Goal: Task Accomplishment & Management: Manage account settings

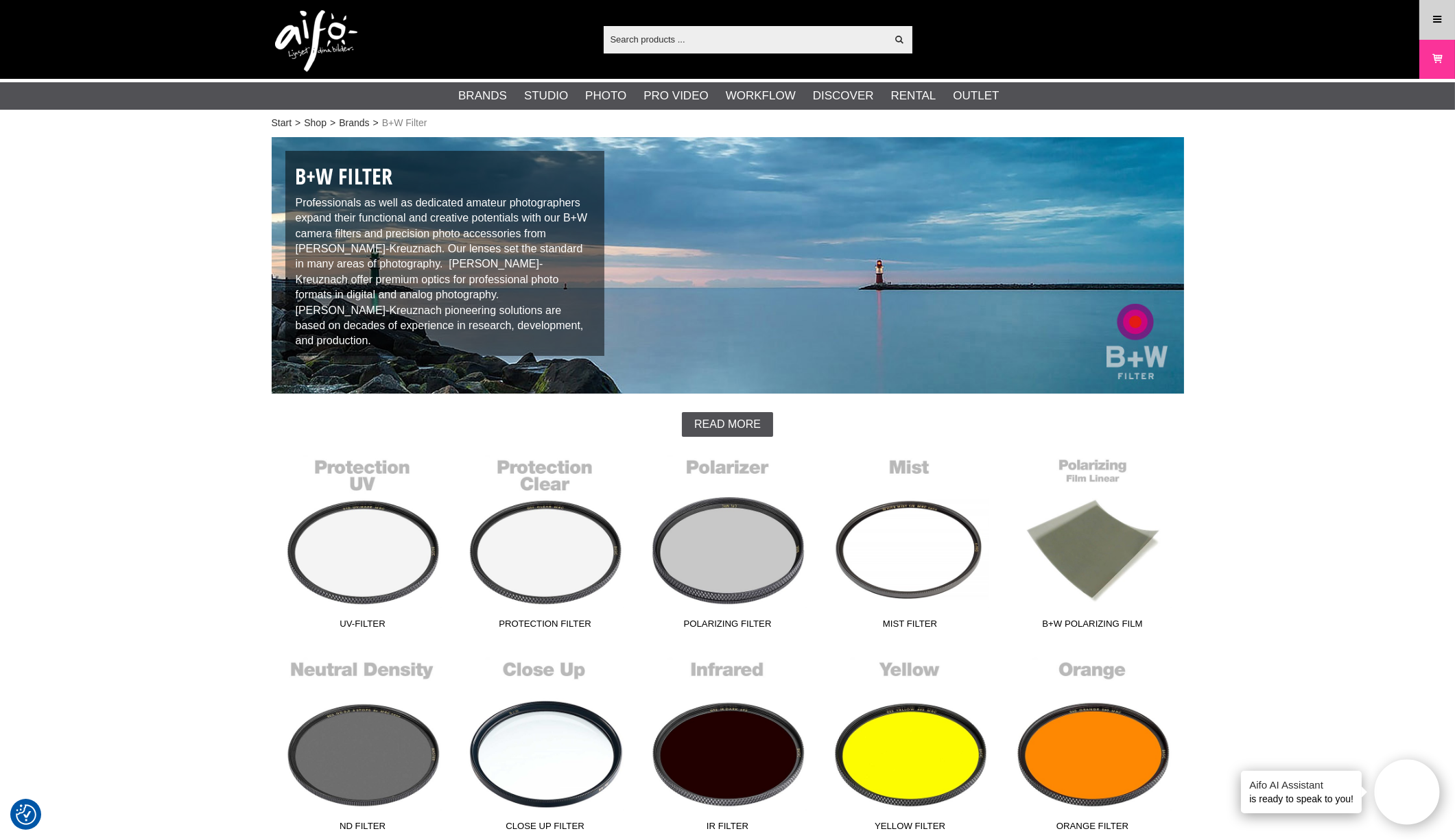
click at [1434, 28] on link "Menu" at bounding box center [1437, 19] width 35 height 32
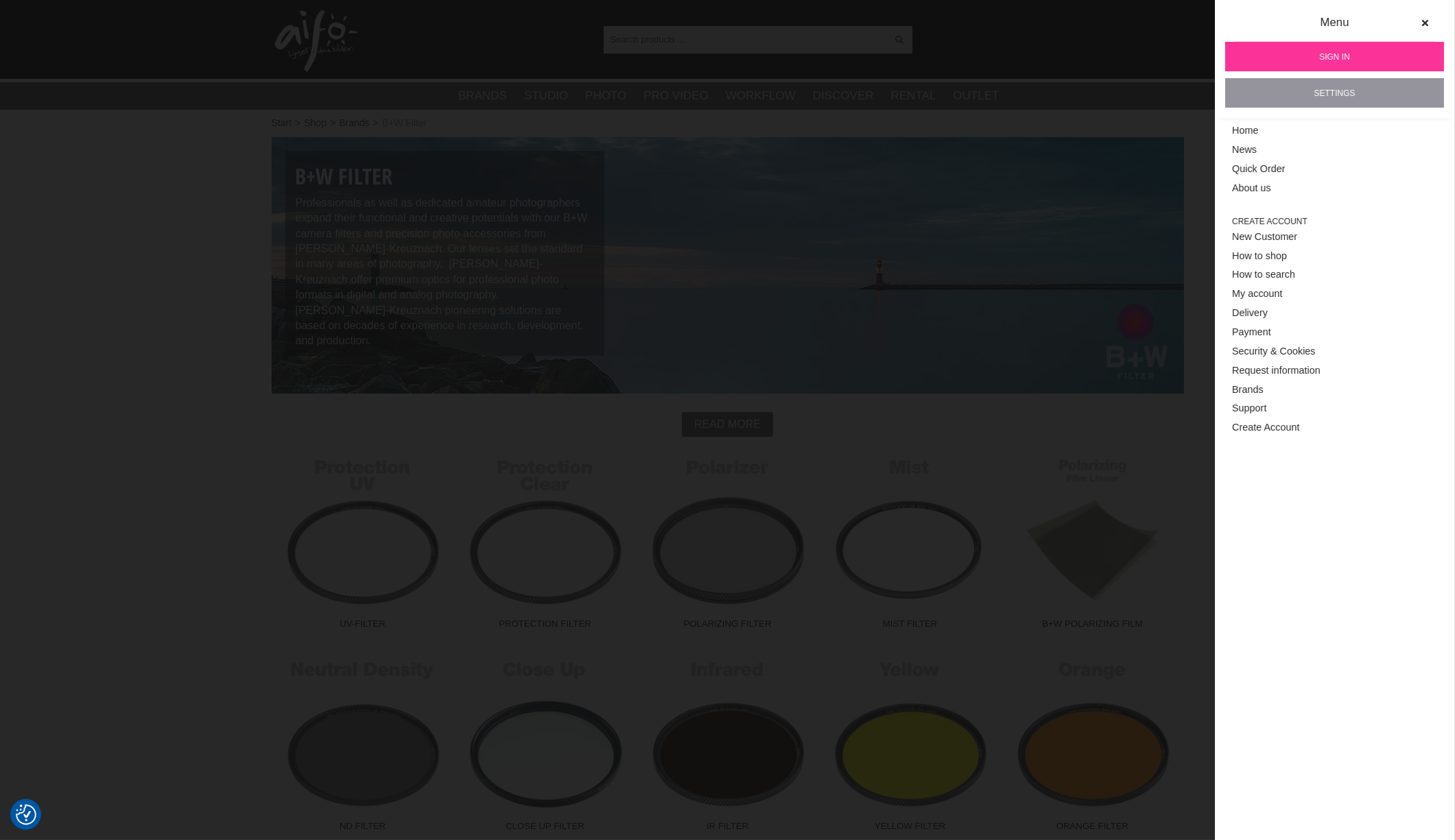
click at [1323, 90] on link "Settings" at bounding box center [1334, 93] width 219 height 29
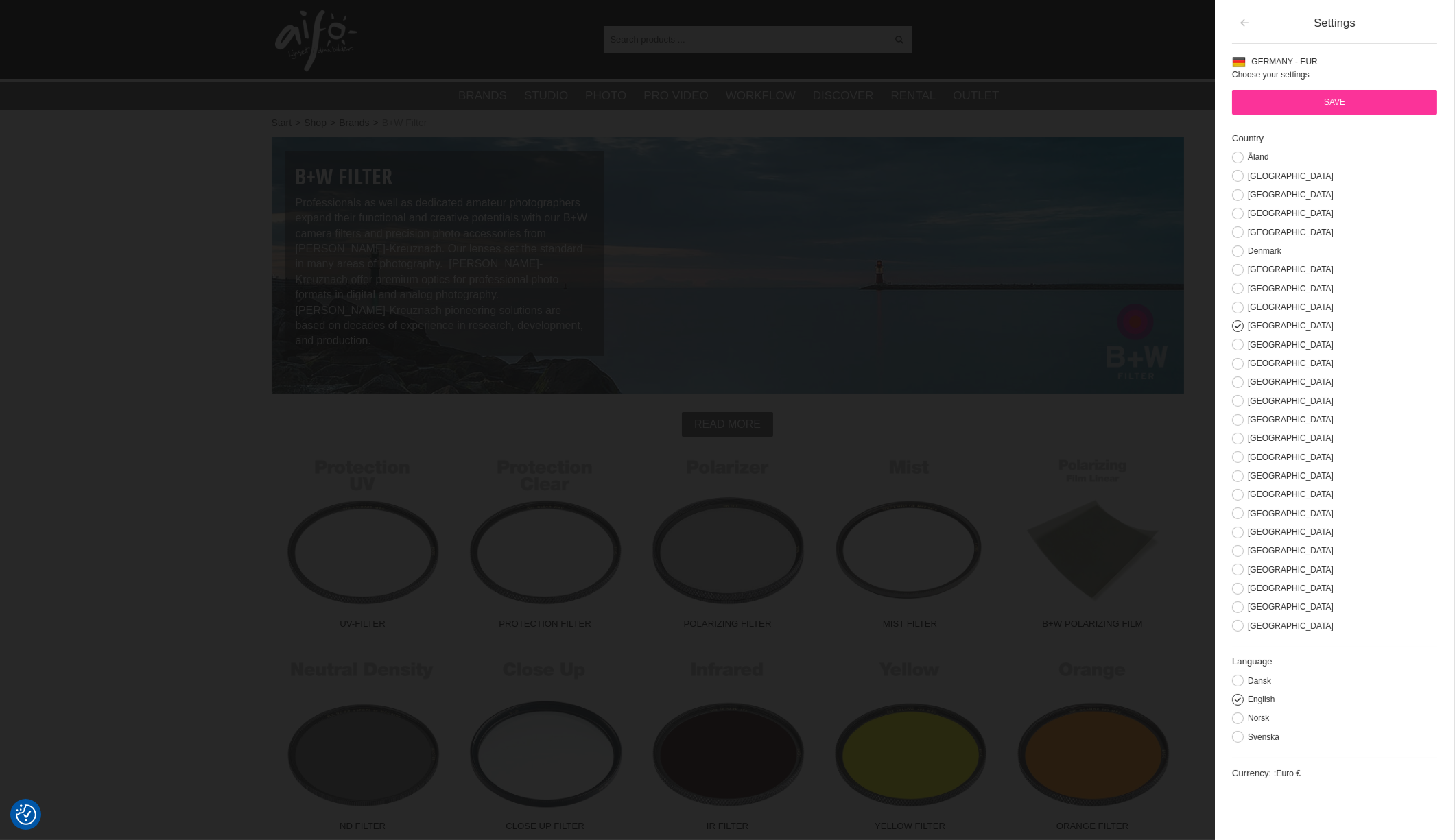
click at [1245, 29] on button "button" at bounding box center [1244, 23] width 25 height 25
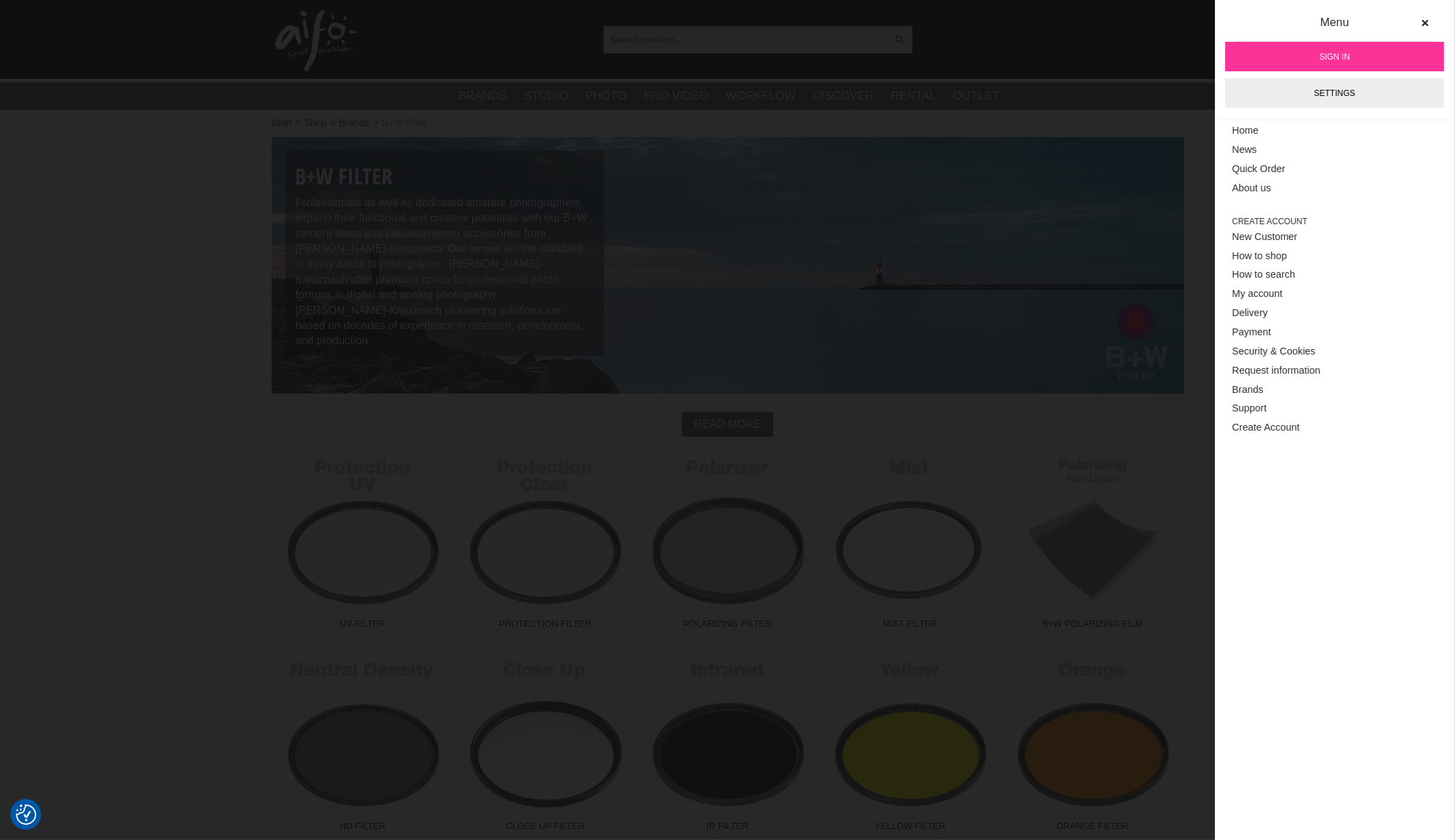
click at [1316, 57] on link "Sign in" at bounding box center [1334, 56] width 219 height 29
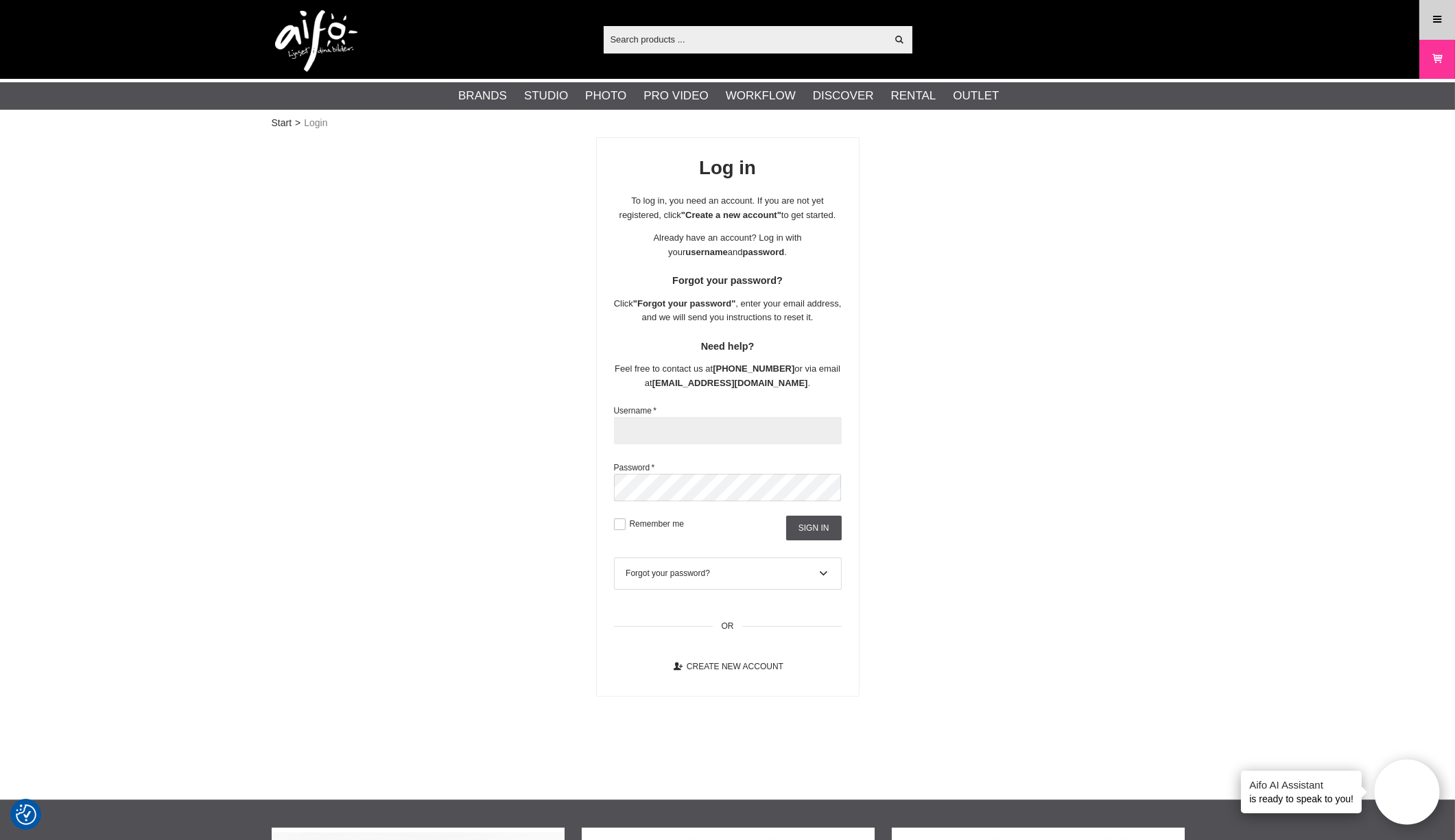
type input "18725dsg"
click at [1435, 18] on icon at bounding box center [1437, 19] width 12 height 15
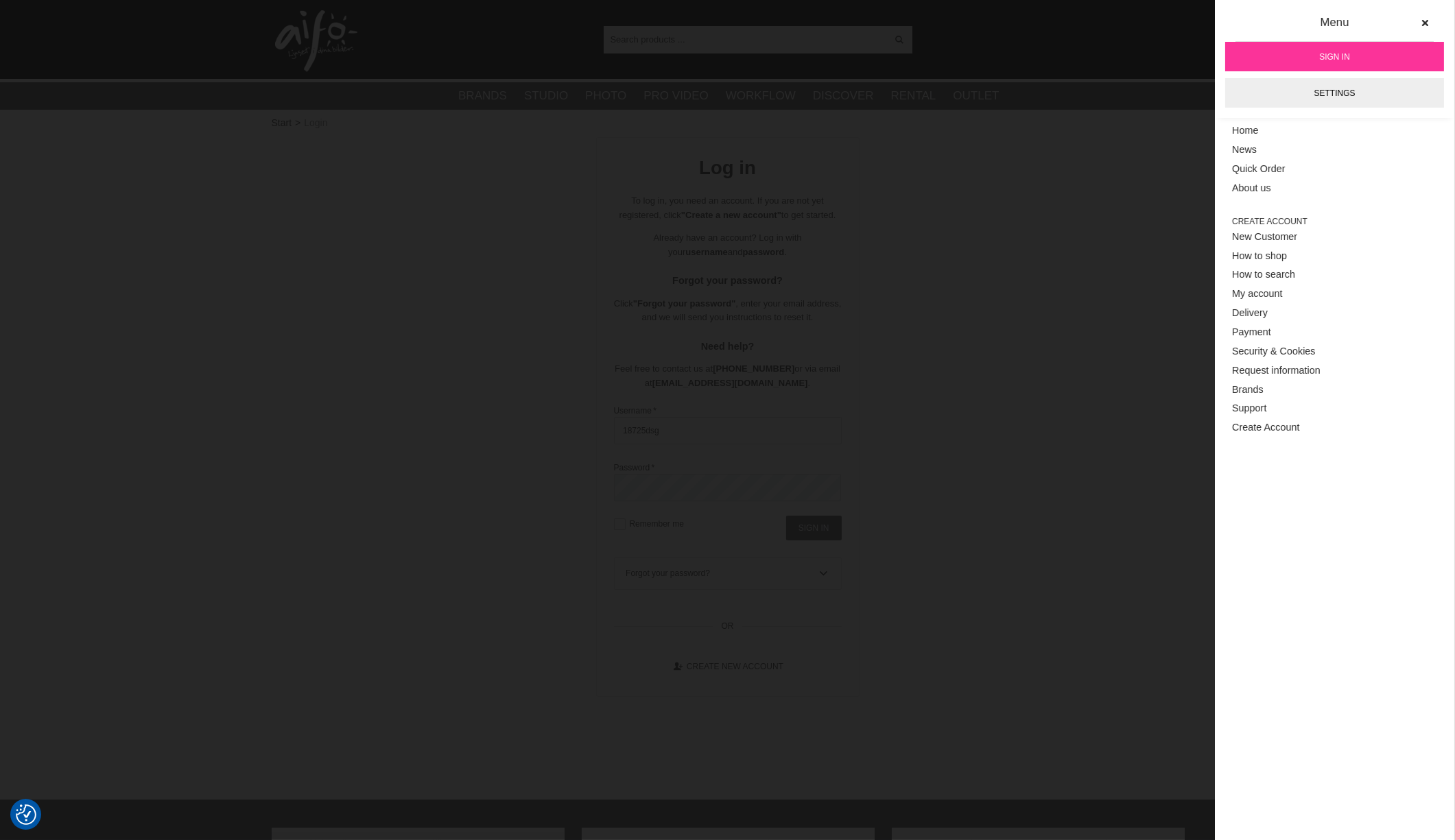
click at [1316, 58] on link "Sign in" at bounding box center [1334, 56] width 219 height 29
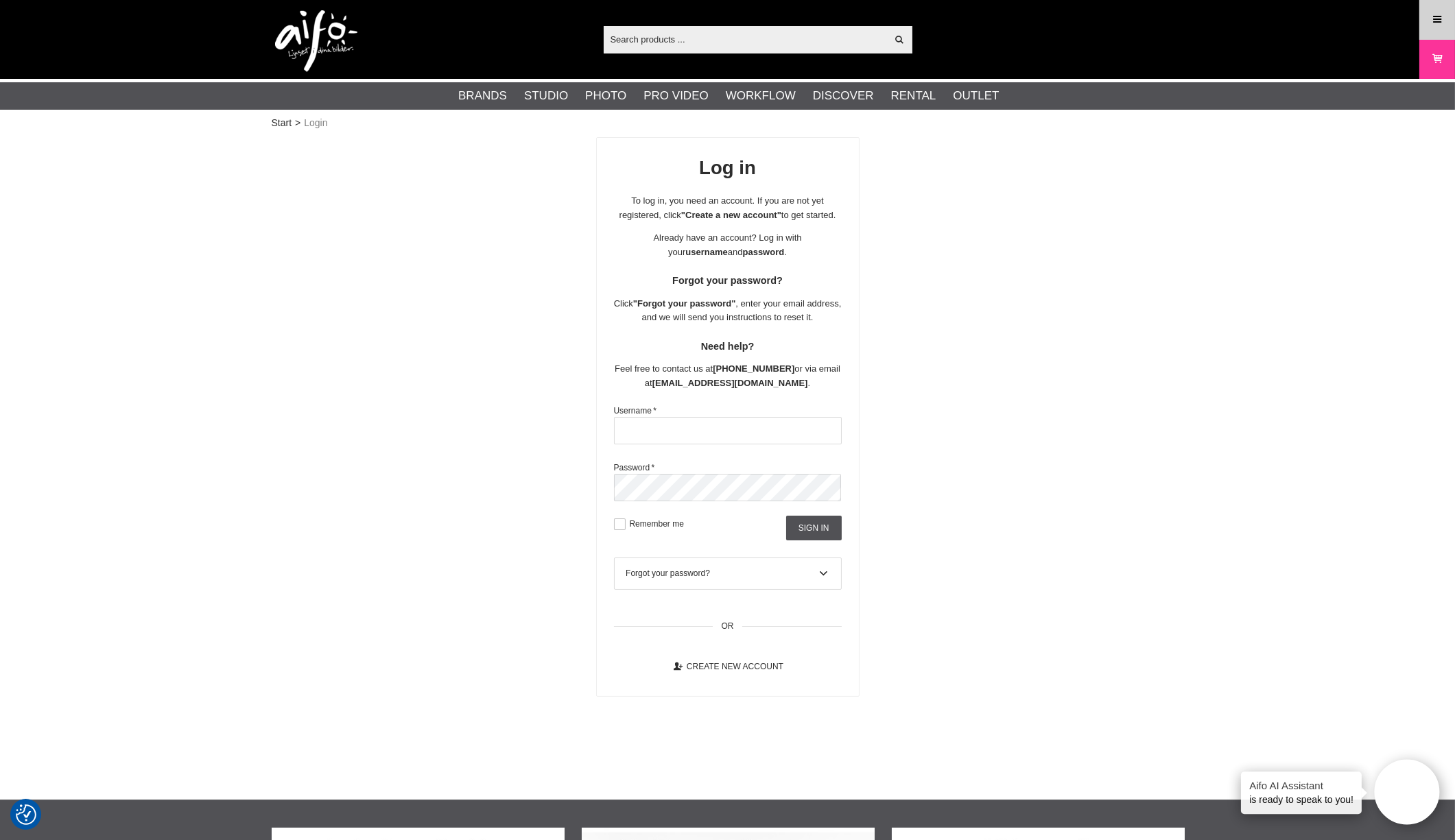
type input "18725dsg"
click at [1428, 25] on link "Menu" at bounding box center [1437, 19] width 35 height 32
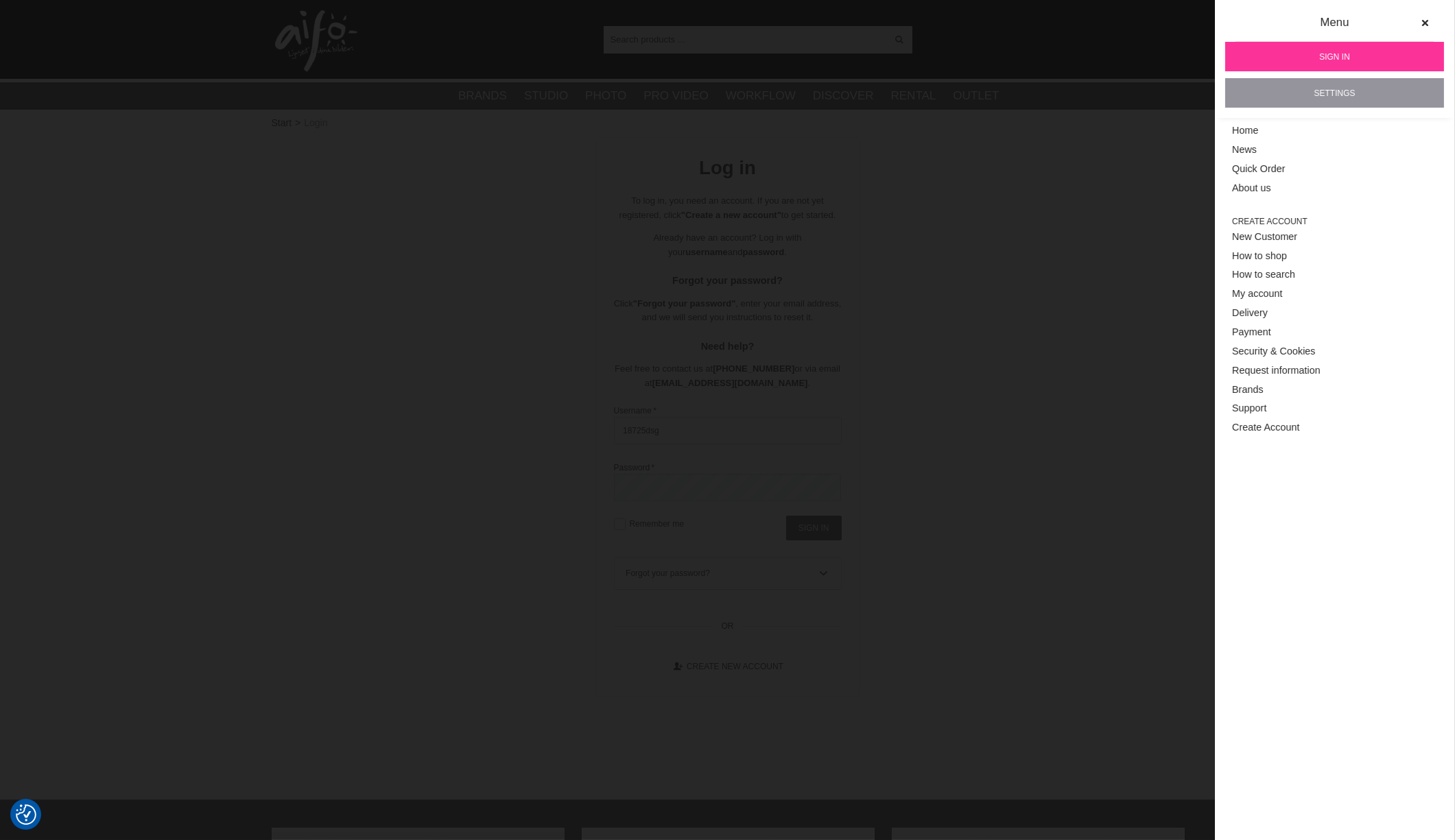
click at [1326, 92] on link "Settings" at bounding box center [1334, 93] width 219 height 29
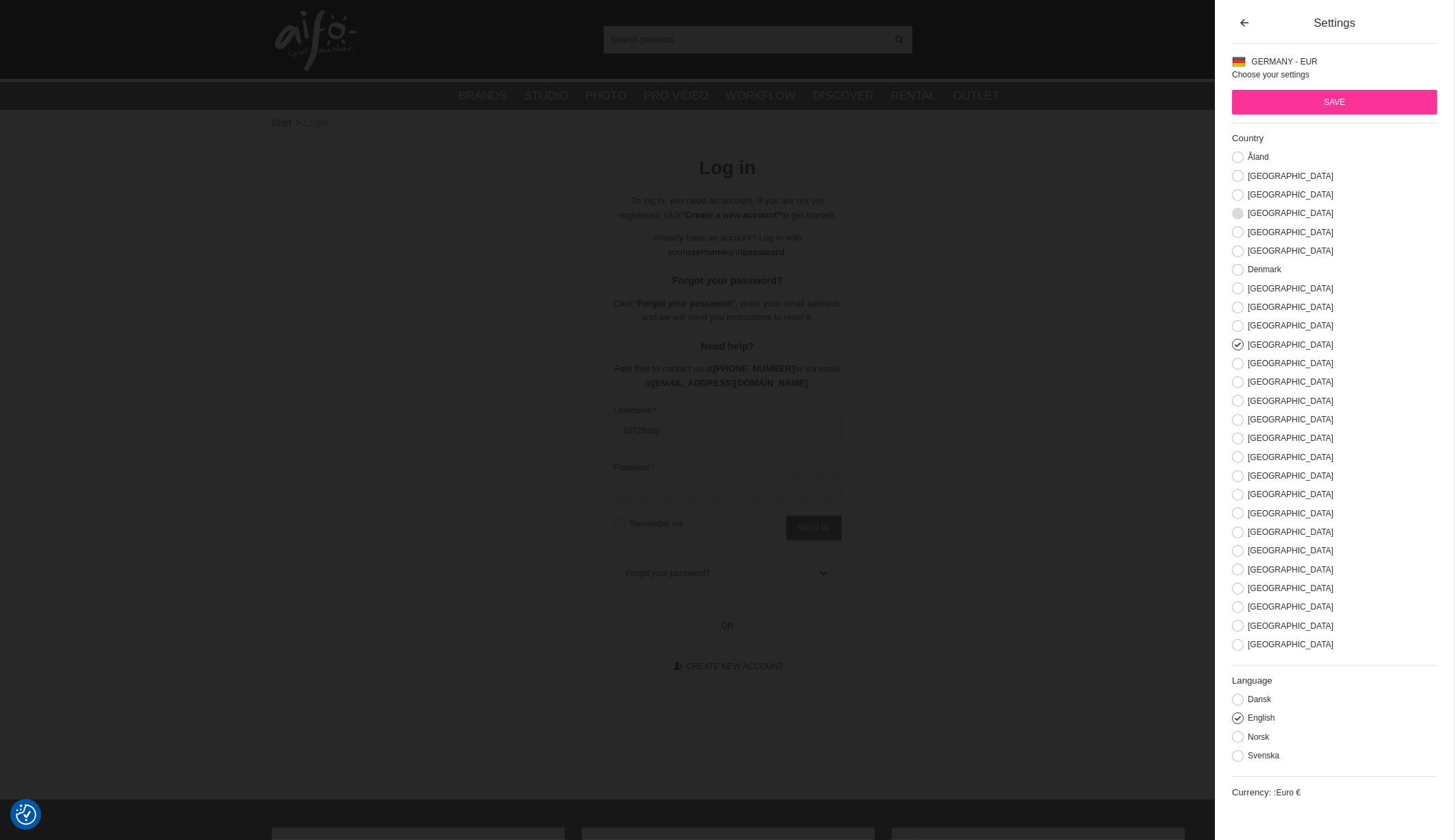
click at [1239, 215] on button at bounding box center [1237, 213] width 11 height 11
click at [1315, 100] on input "Save" at bounding box center [1334, 102] width 205 height 25
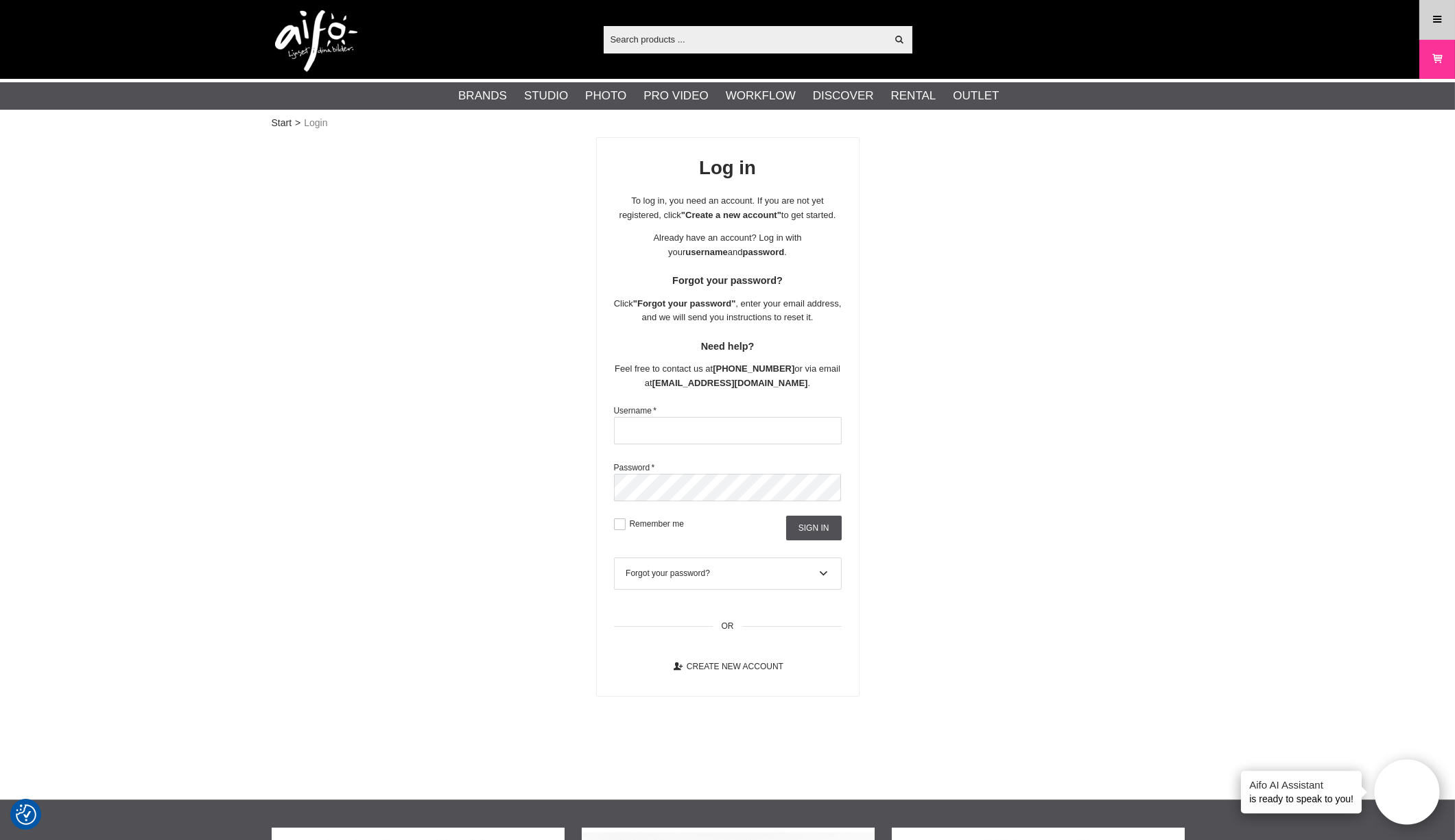
type input "18725dsg"
click at [1434, 25] on icon at bounding box center [1437, 19] width 12 height 15
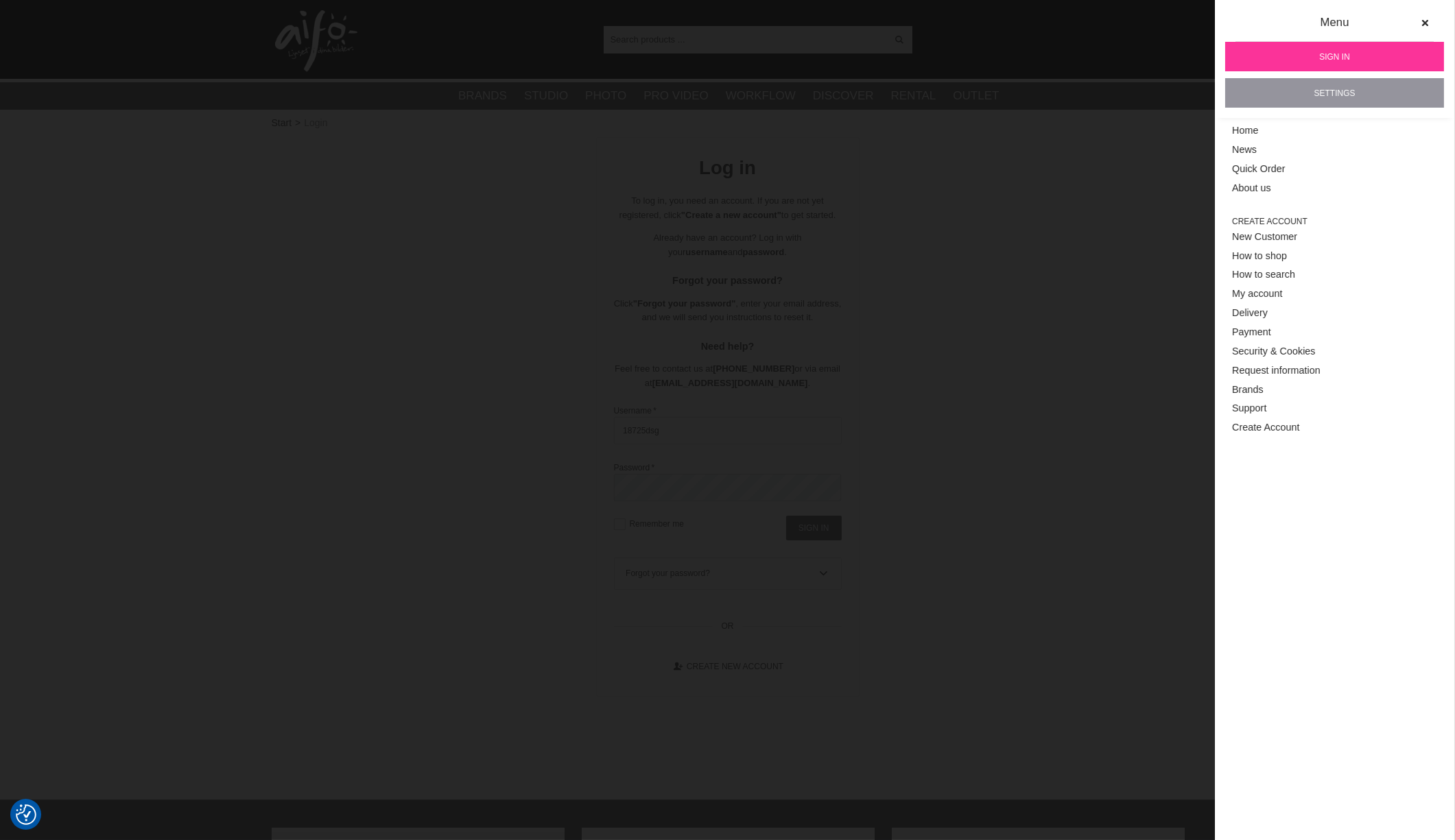
click at [1337, 93] on link "Settings" at bounding box center [1334, 93] width 219 height 29
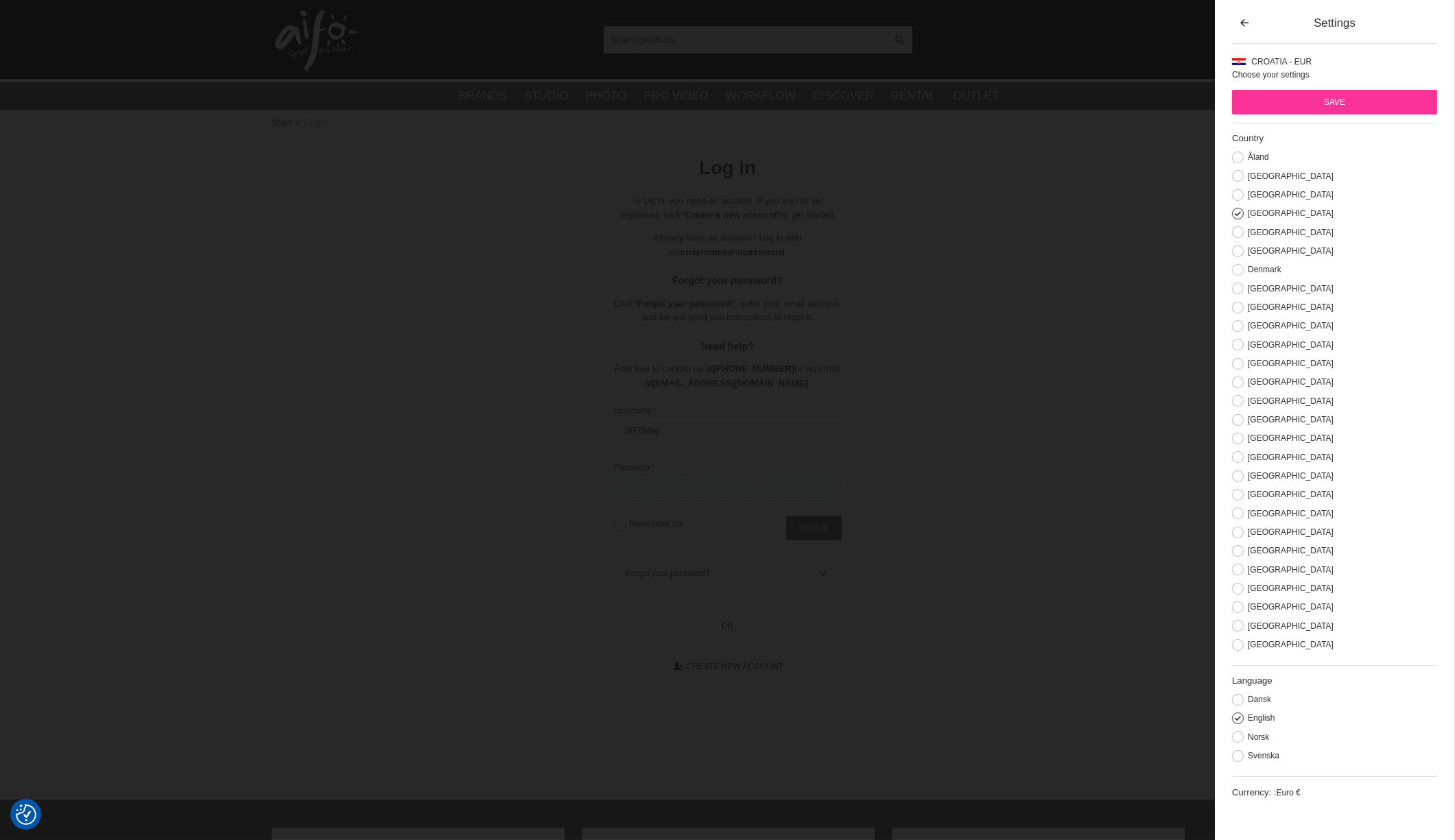
click at [1237, 219] on button at bounding box center [1237, 213] width 11 height 11
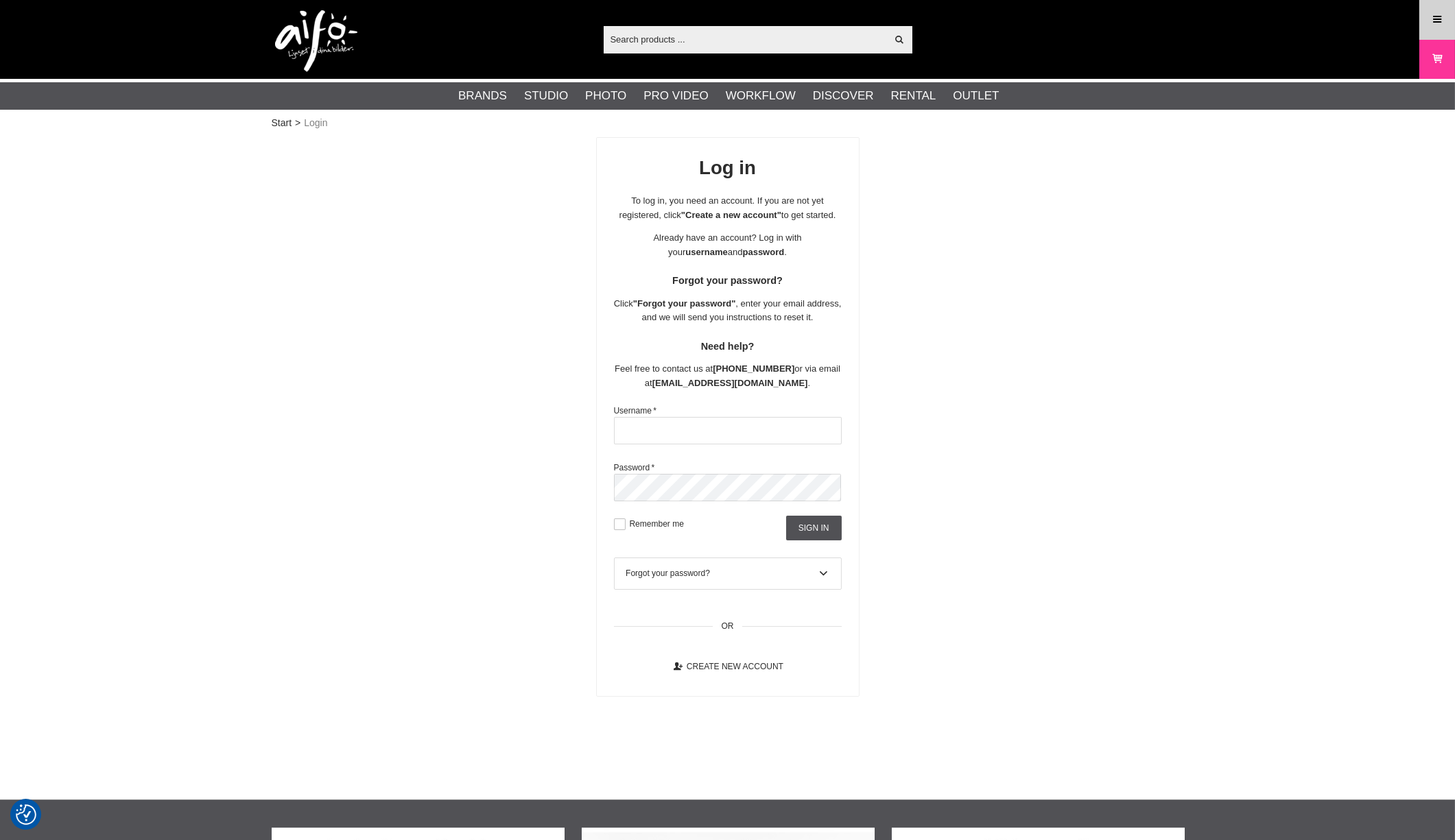
type input "18725dsg"
click at [1427, 25] on link "Menu" at bounding box center [1437, 19] width 35 height 32
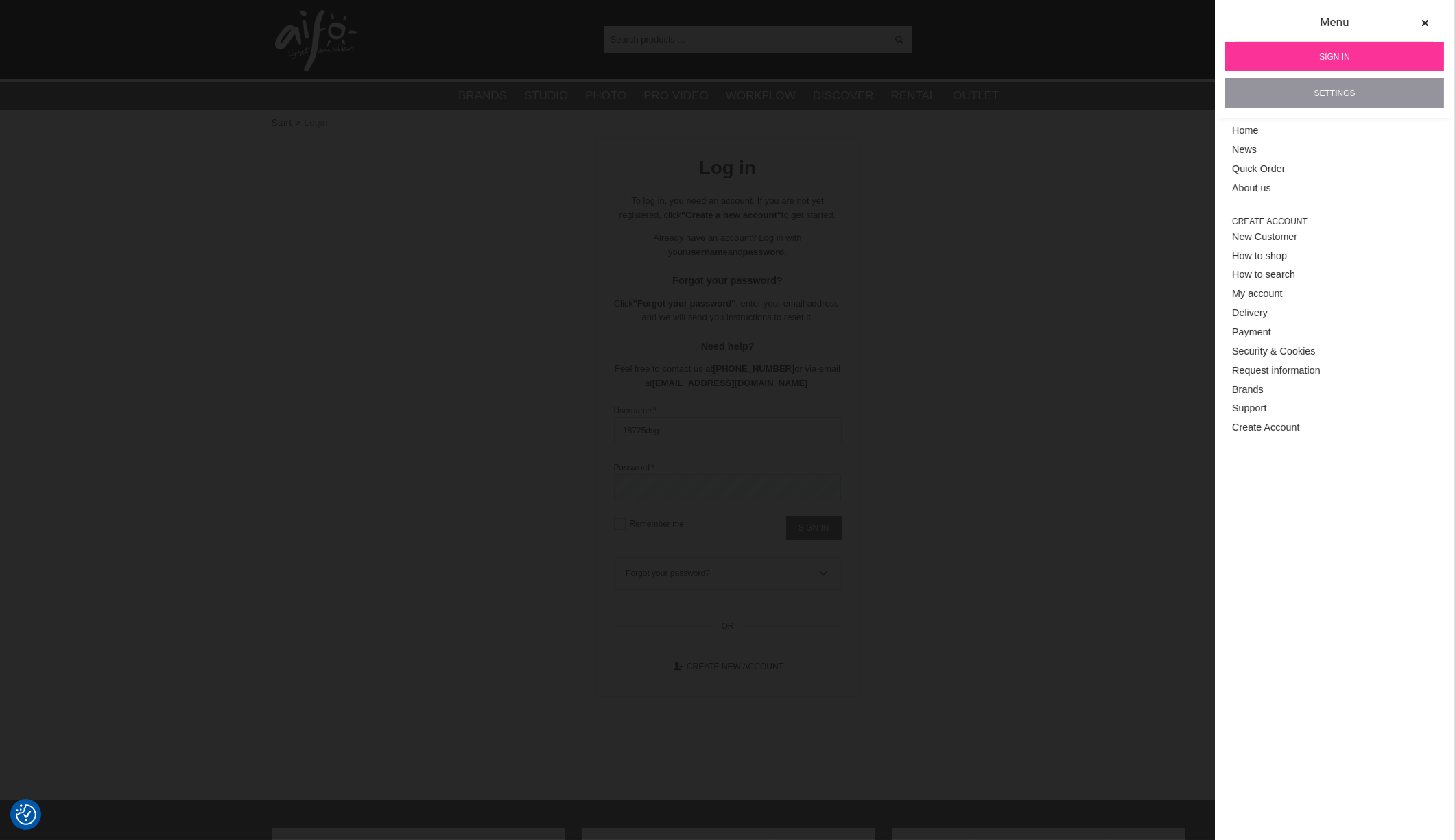
click at [1322, 89] on link "Settings" at bounding box center [1334, 93] width 219 height 29
